Goal: Navigation & Orientation: Find specific page/section

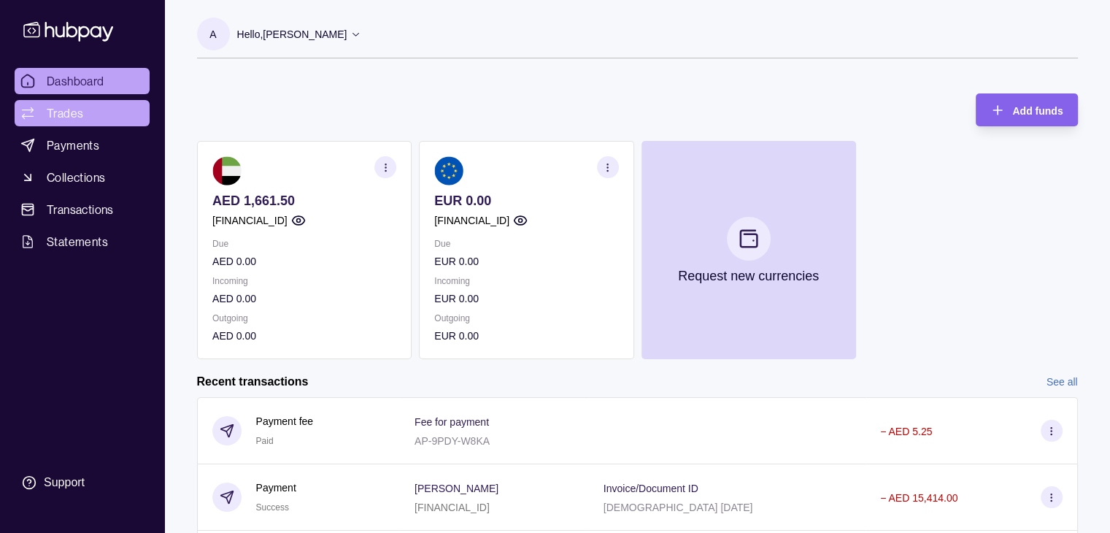
click at [58, 118] on span "Trades" at bounding box center [65, 113] width 36 height 18
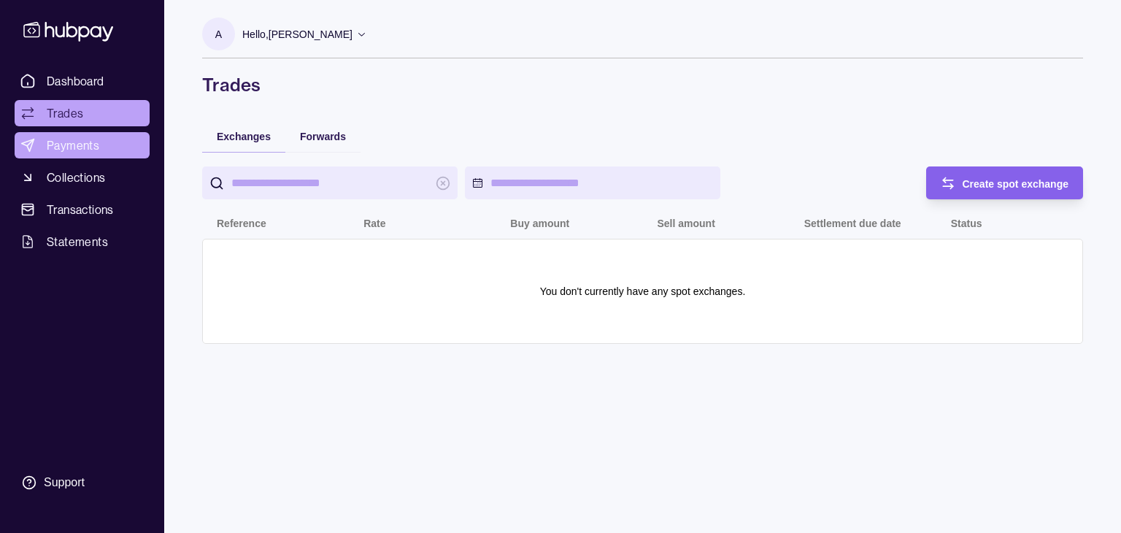
click at [77, 144] on span "Payments" at bounding box center [73, 145] width 53 height 18
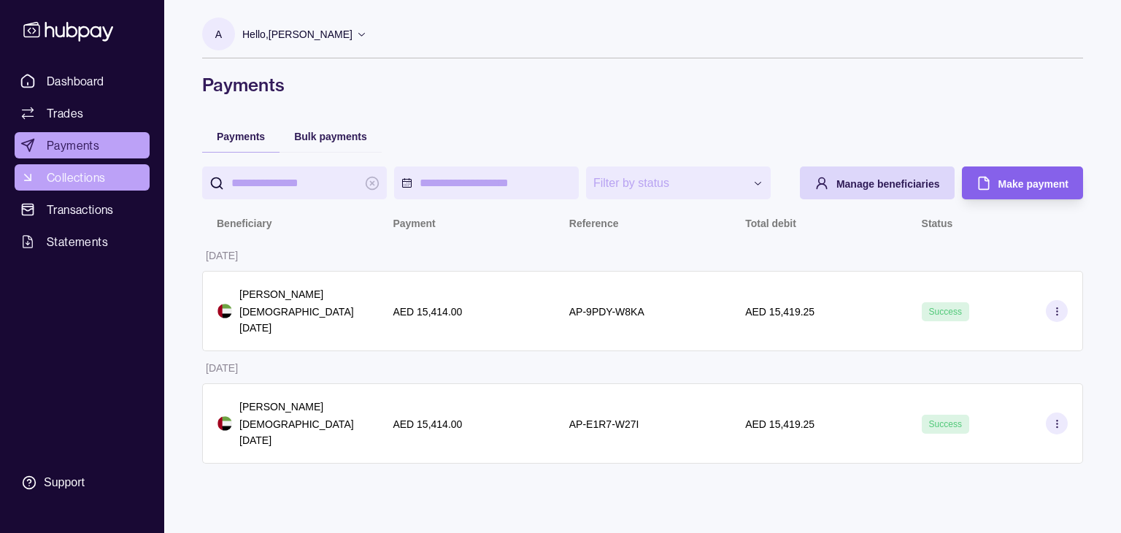
click at [113, 181] on link "Collections" at bounding box center [82, 177] width 135 height 26
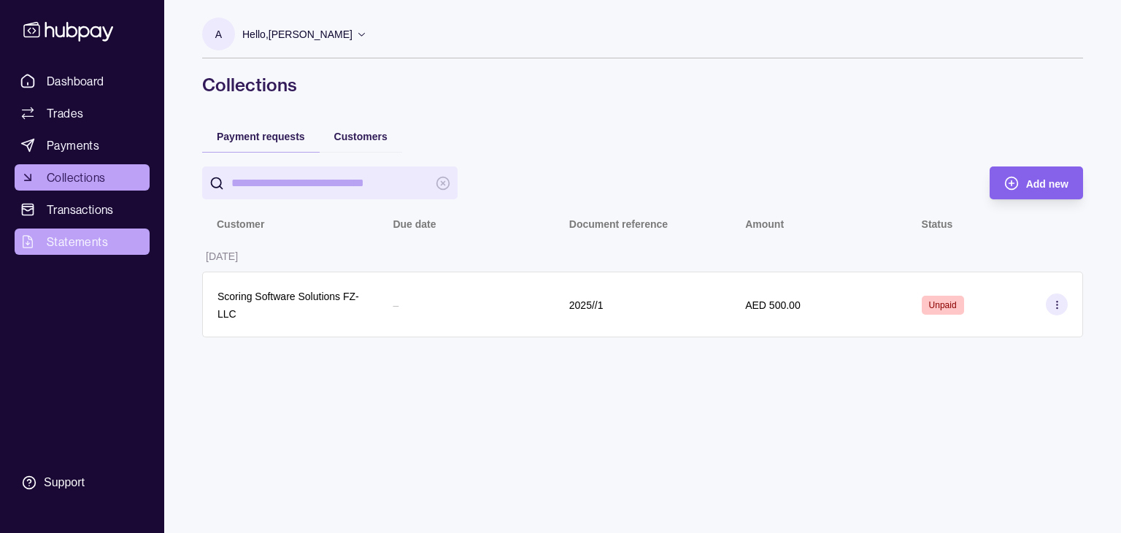
click at [67, 240] on span "Statements" at bounding box center [77, 242] width 61 height 18
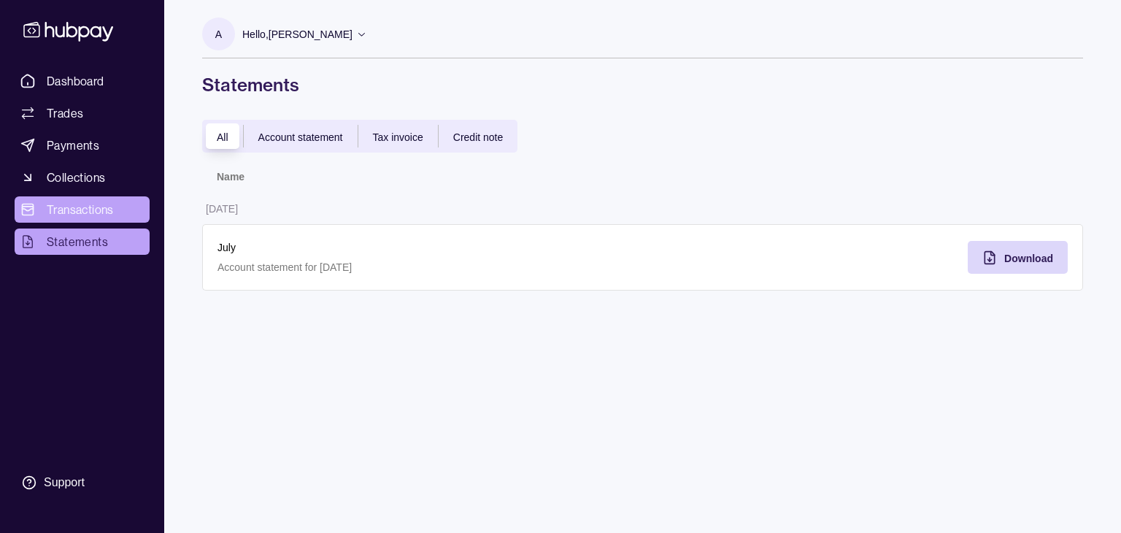
click at [72, 209] on span "Transactions" at bounding box center [80, 210] width 67 height 18
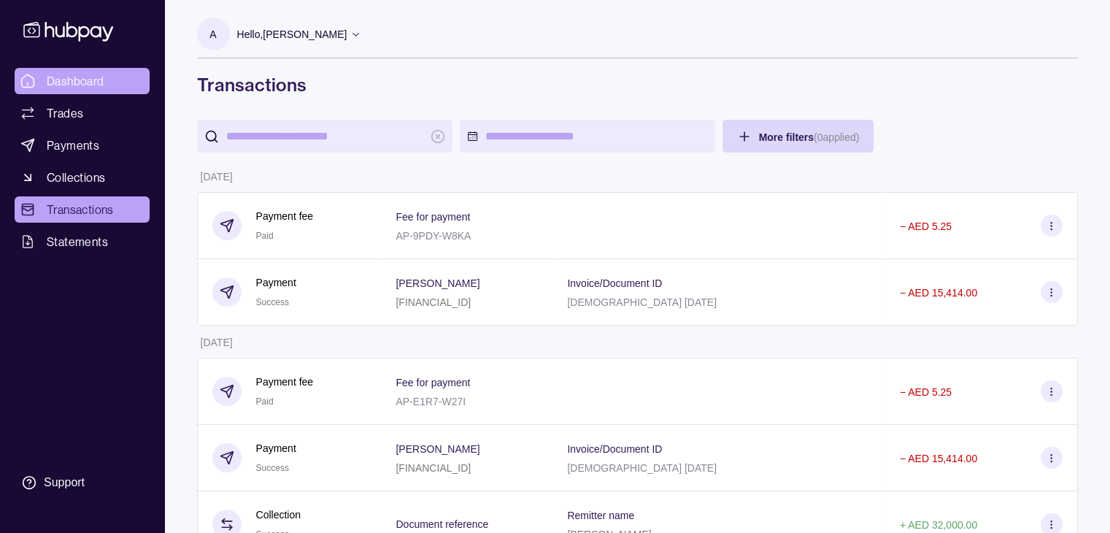
click at [72, 88] on span "Dashboard" at bounding box center [76, 81] width 58 height 18
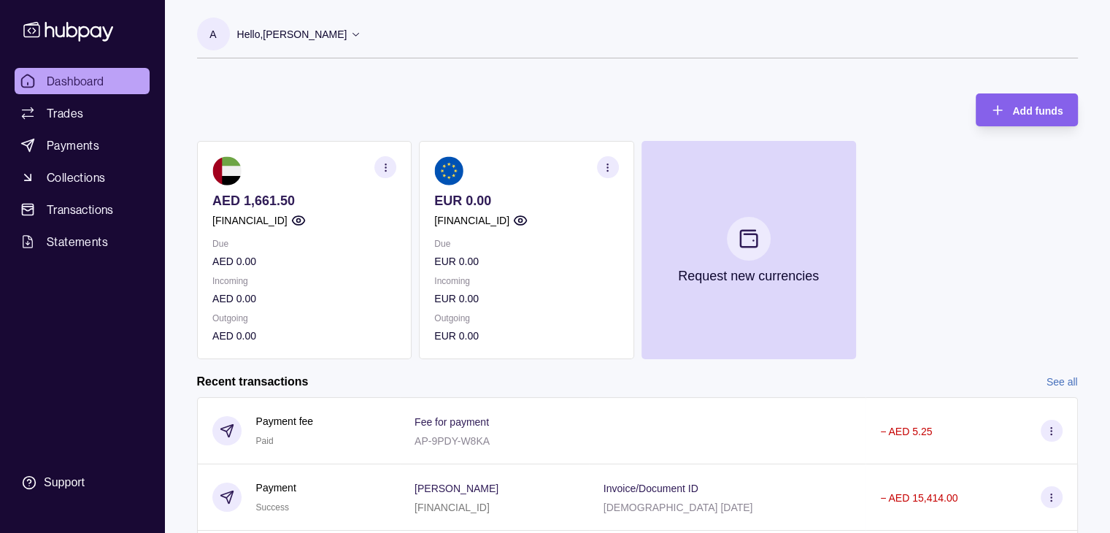
click at [309, 39] on p "Hello, [PERSON_NAME]" at bounding box center [292, 34] width 110 height 16
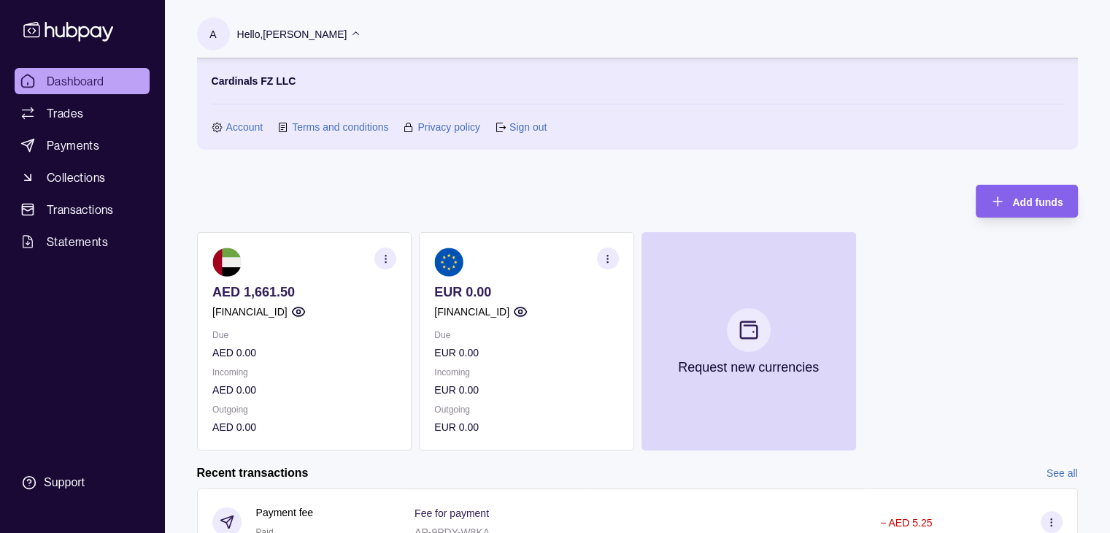
click at [244, 129] on link "Account" at bounding box center [244, 127] width 37 height 16
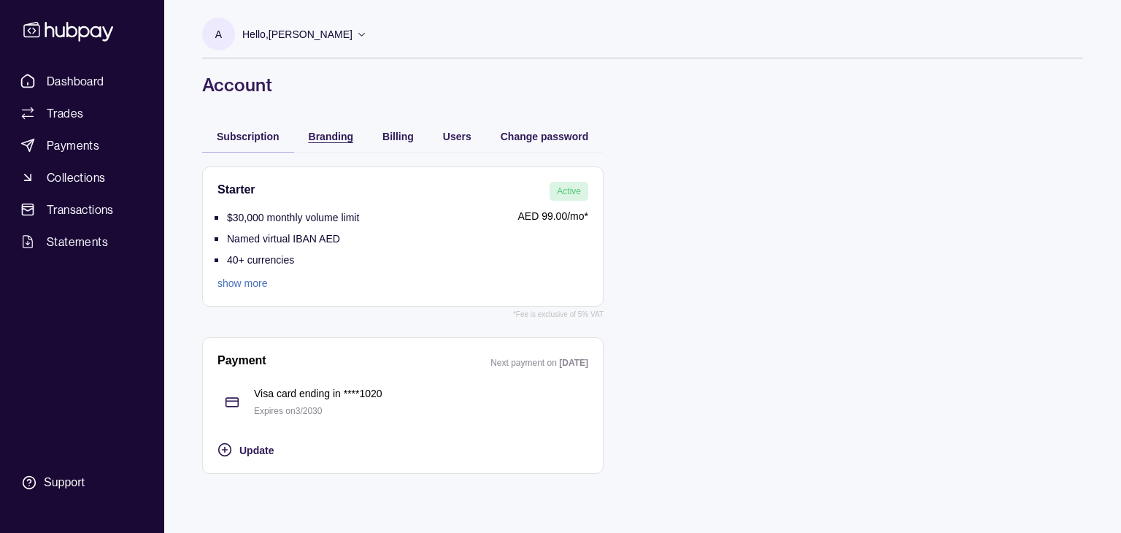
click at [323, 131] on span "Branding" at bounding box center [331, 137] width 45 height 12
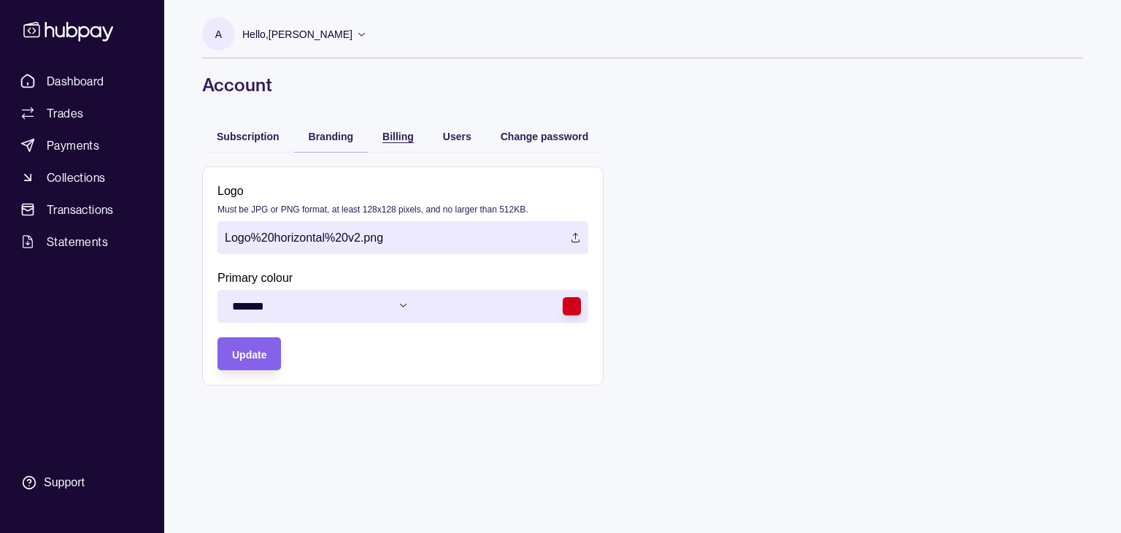
click at [395, 136] on span "Billing" at bounding box center [397, 137] width 31 height 12
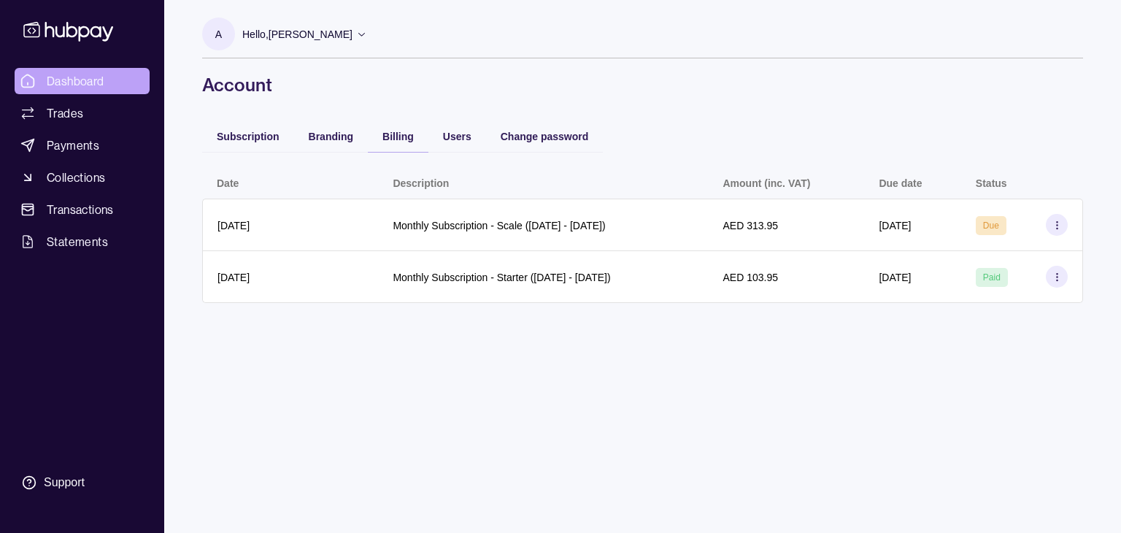
click at [80, 85] on span "Dashboard" at bounding box center [76, 81] width 58 height 18
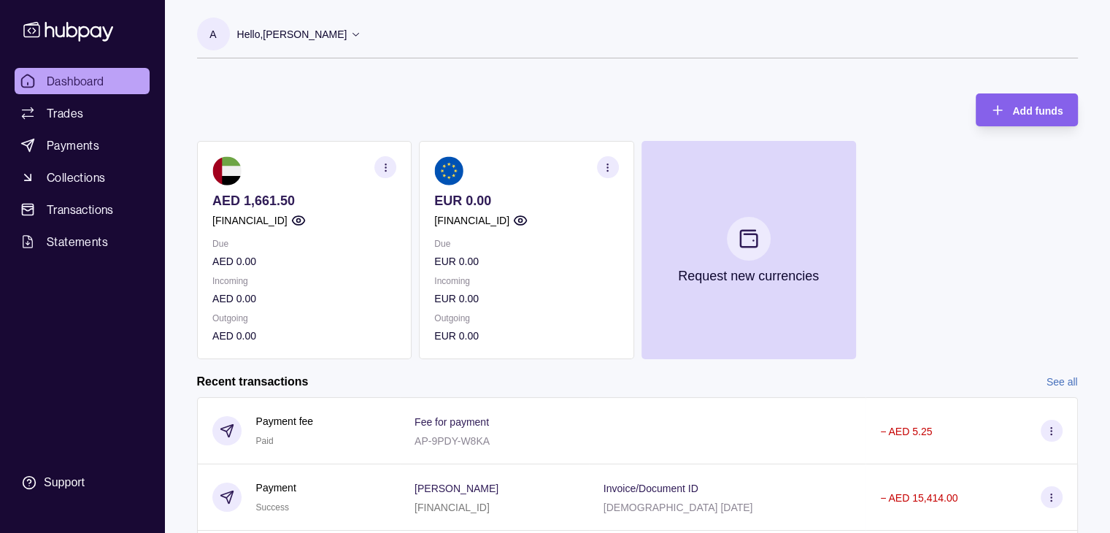
click at [600, 171] on section "button" at bounding box center [607, 167] width 22 height 22
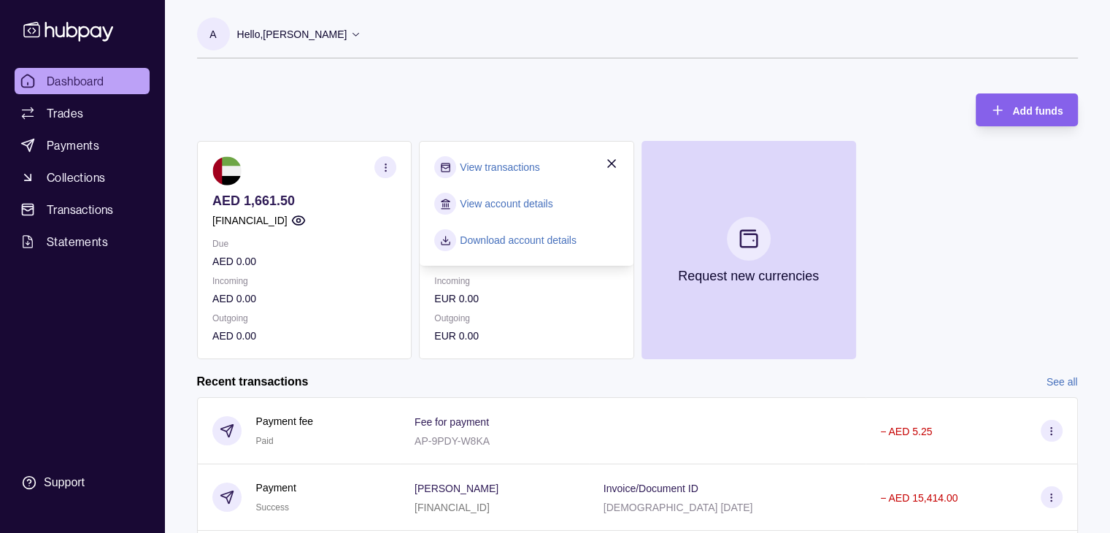
click at [512, 198] on link "View account details" at bounding box center [506, 204] width 93 height 16
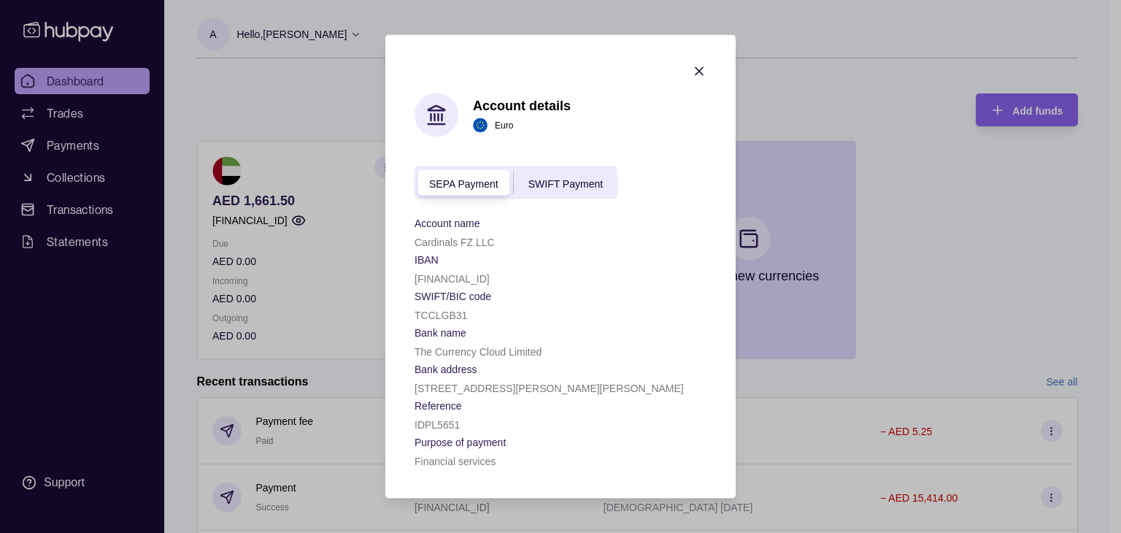
click at [578, 177] on span "SWIFT Payment" at bounding box center [565, 183] width 74 height 12
click at [698, 68] on icon "button" at bounding box center [699, 71] width 7 height 7
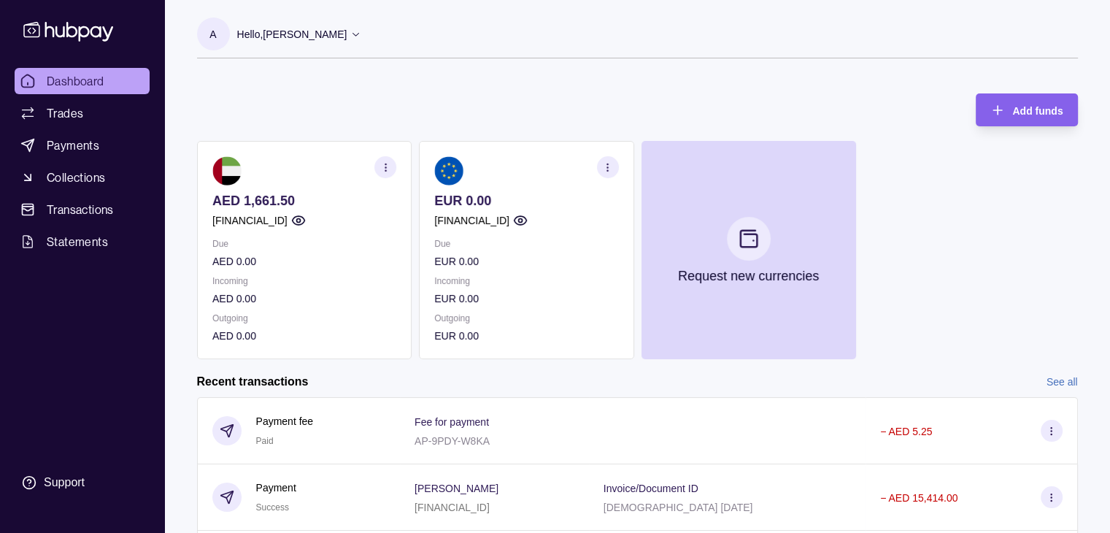
click at [607, 162] on icon "button" at bounding box center [607, 167] width 11 height 11
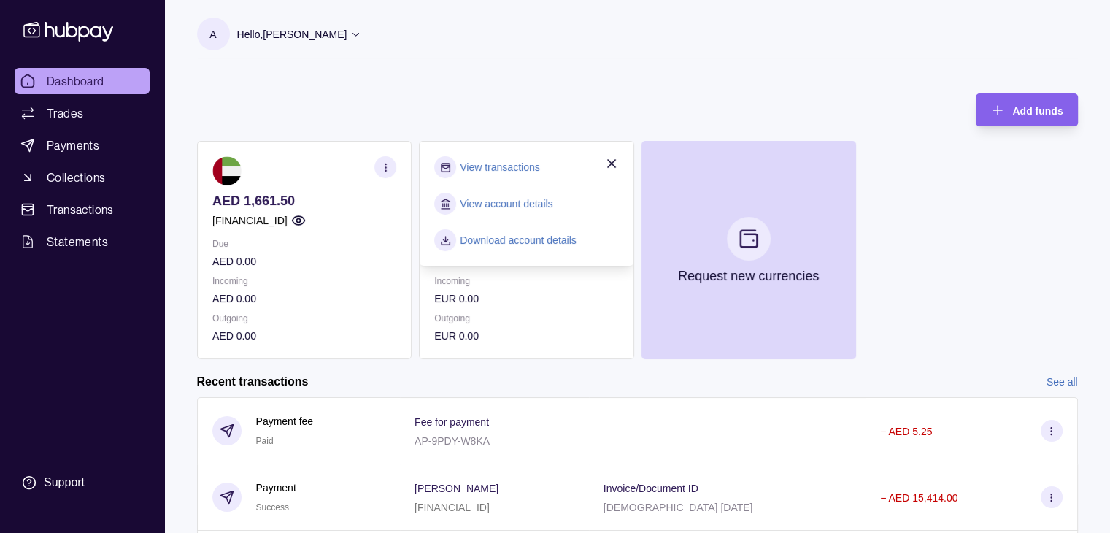
click at [526, 162] on link "View transactions" at bounding box center [500, 167] width 80 height 16
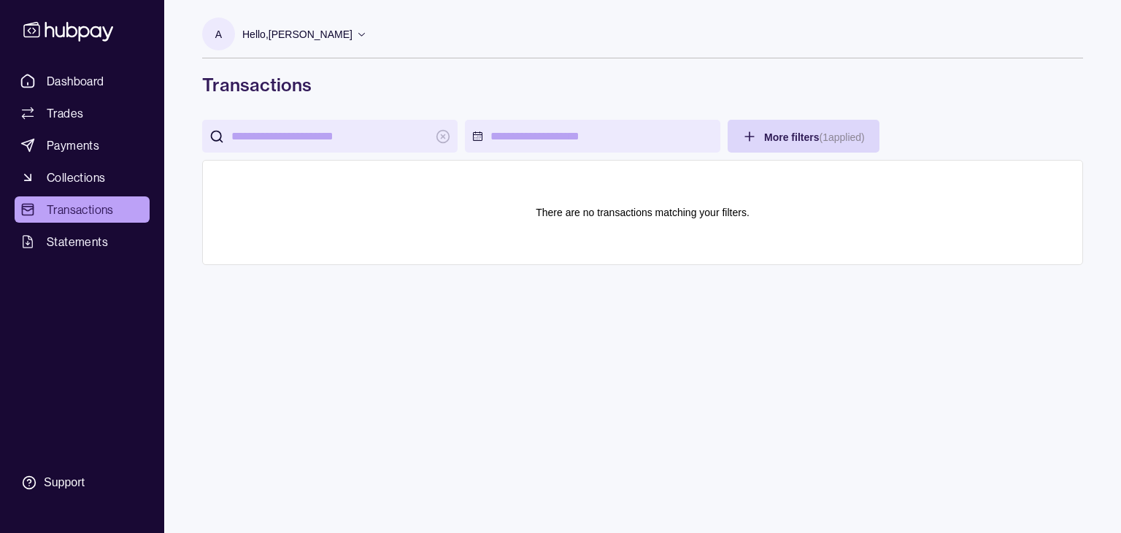
click at [685, 185] on section "There are no transactions matching your filters." at bounding box center [643, 212] width 850 height 74
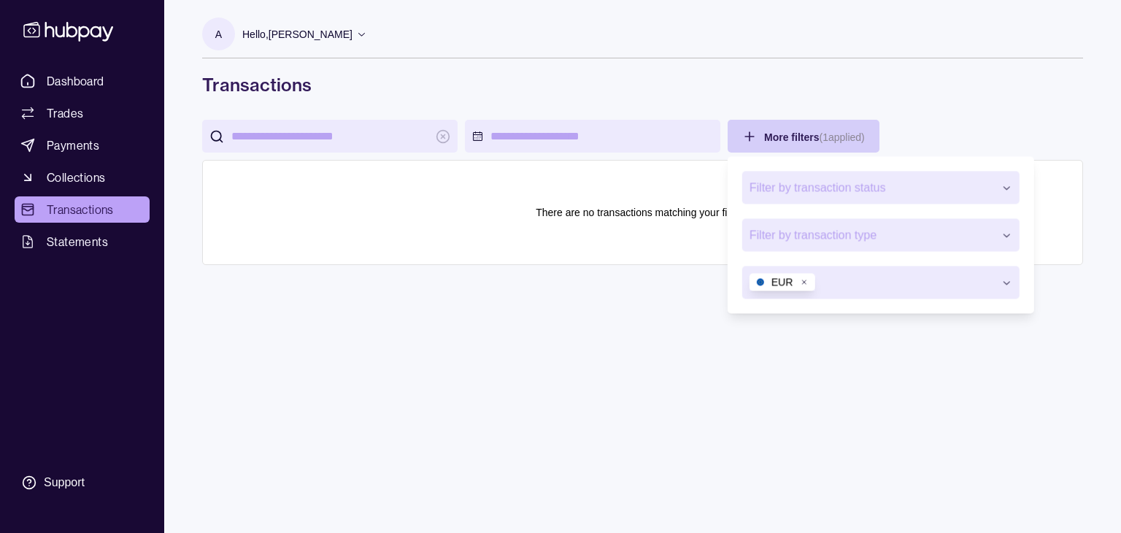
click at [763, 135] on html "Dashboard Trades Payments Collections Transactions Statements Support A Hello, …" at bounding box center [560, 266] width 1121 height 533
drag, startPoint x: 585, startPoint y: 194, endPoint x: 662, endPoint y: 197, distance: 76.7
click at [585, 195] on html "Dashboard Trades Payments Collections Transactions Statements Support A Hello, …" at bounding box center [560, 266] width 1121 height 533
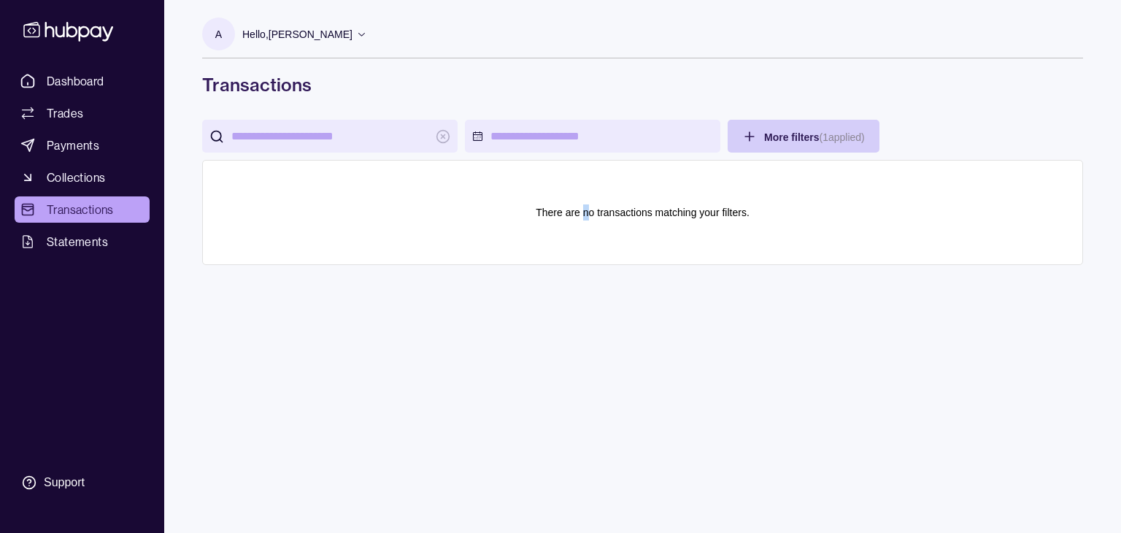
click at [782, 132] on html "Dashboard Trades Payments Collections Transactions Statements Support A Hello, …" at bounding box center [560, 266] width 1121 height 533
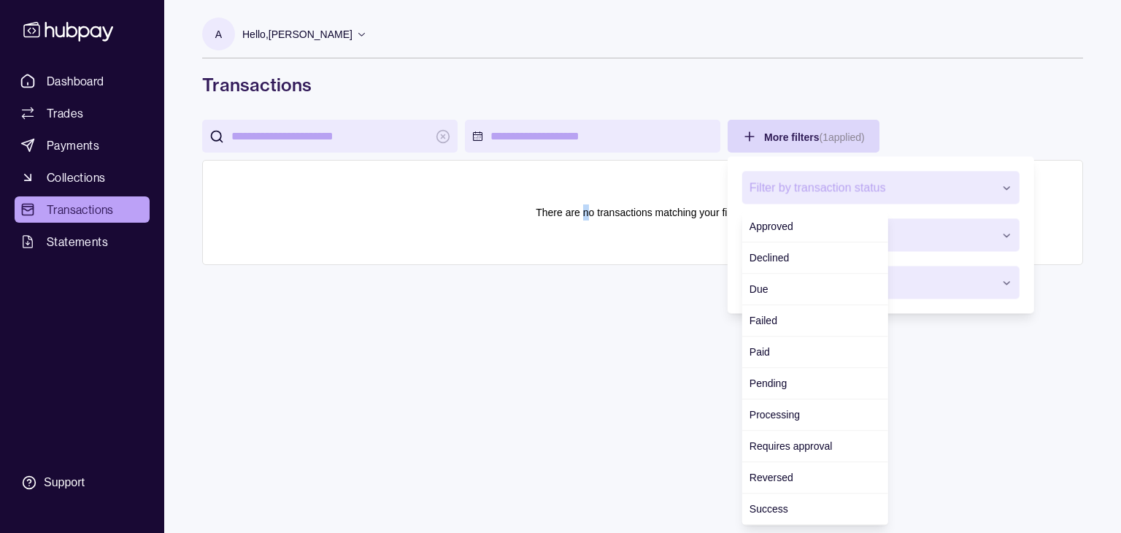
click at [815, 176] on button "Filter by transaction status" at bounding box center [880, 187] width 277 height 33
click at [558, 199] on html "Dashboard Trades Payments Collections Transactions Statements Support A Hello, …" at bounding box center [560, 266] width 1121 height 533
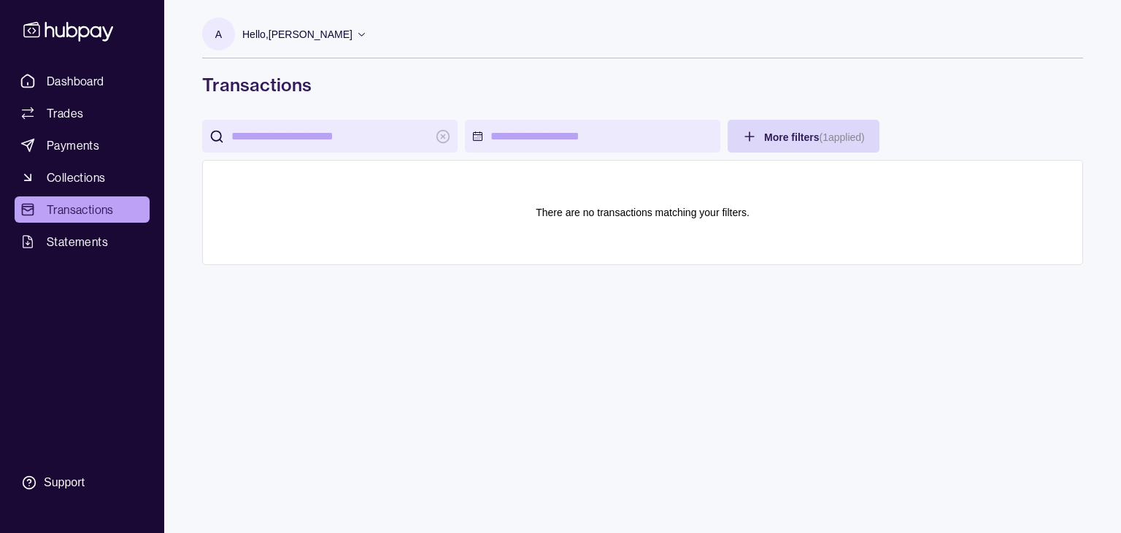
click at [307, 138] on html "Dashboard Trades Payments Collections Transactions Statements Support A Hello, …" at bounding box center [560, 266] width 1121 height 533
click at [330, 128] on html "Dashboard Trades Payments Collections Transactions Statements Support A Hello, …" at bounding box center [560, 266] width 1121 height 533
click at [443, 139] on html "Dashboard Trades Payments Collections Transactions Statements Support A Hello, …" at bounding box center [560, 266] width 1121 height 533
